Goal: Navigation & Orientation: Find specific page/section

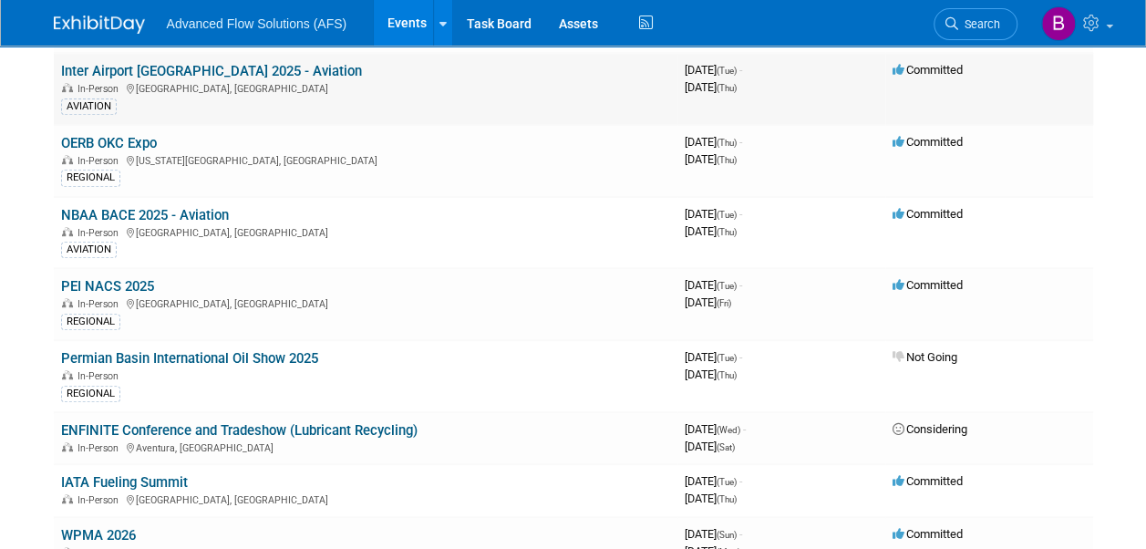
scroll to position [365, 0]
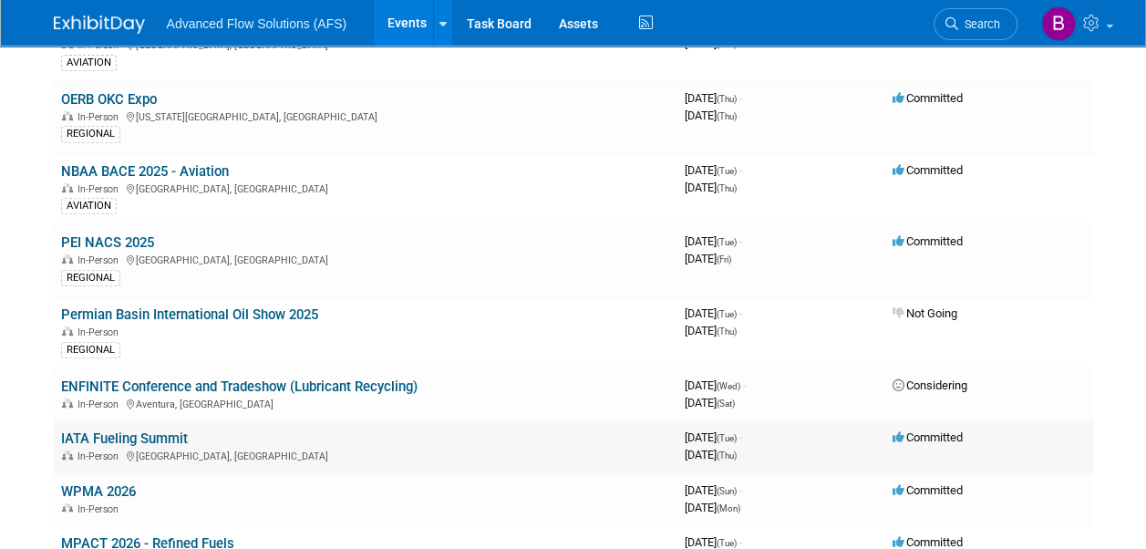
click at [129, 434] on link "IATA Fueling Summit" at bounding box center [124, 438] width 127 height 16
